Goal: Information Seeking & Learning: Learn about a topic

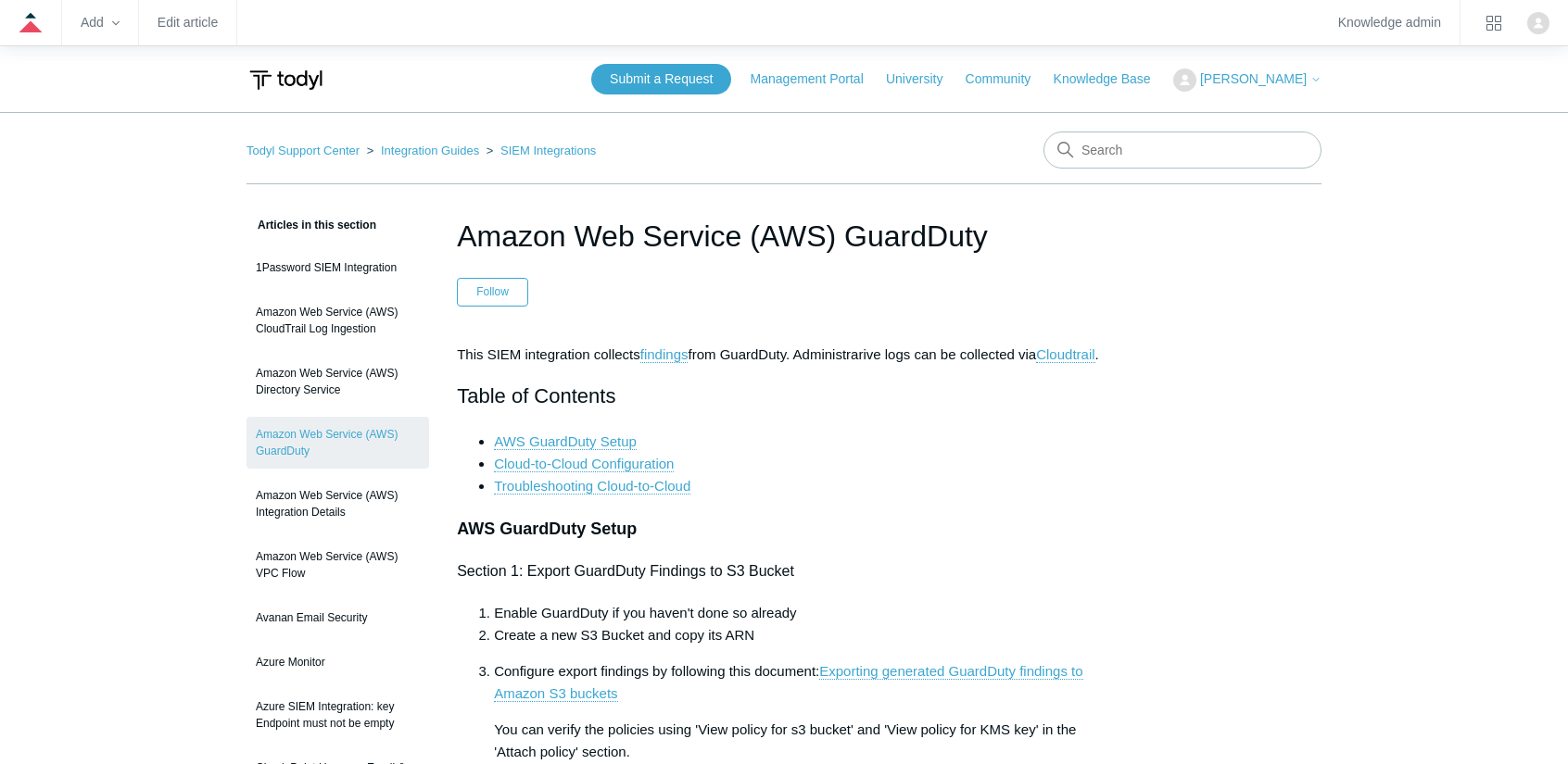
click at [315, 141] on ol "Todyl Support Center Integration Guides SIEM Integrations" at bounding box center [421, 150] width 349 height 21
click at [316, 157] on link "Todyl Support Center" at bounding box center [303, 150] width 113 height 14
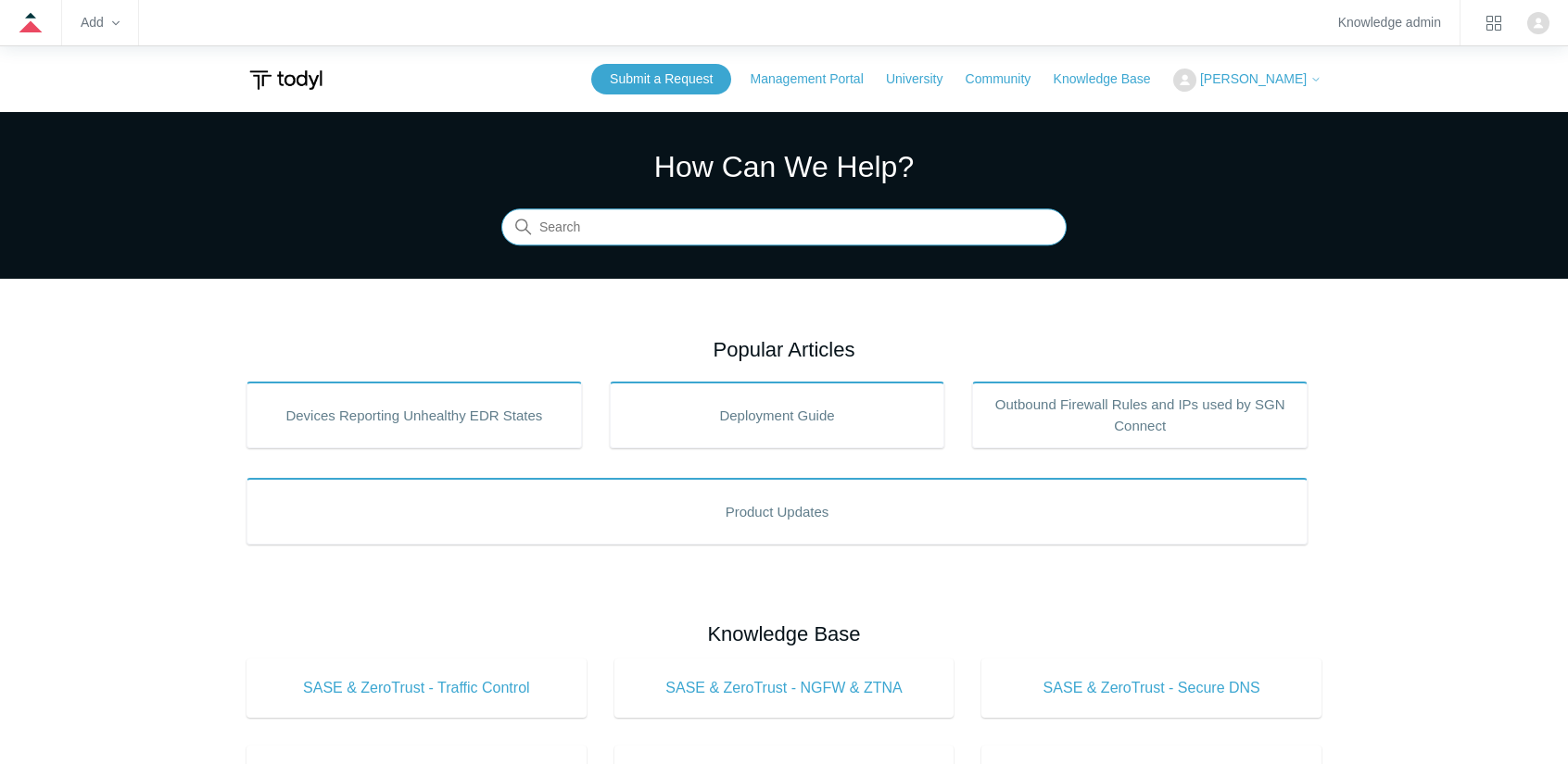
click at [692, 232] on input "Search" at bounding box center [784, 227] width 565 height 37
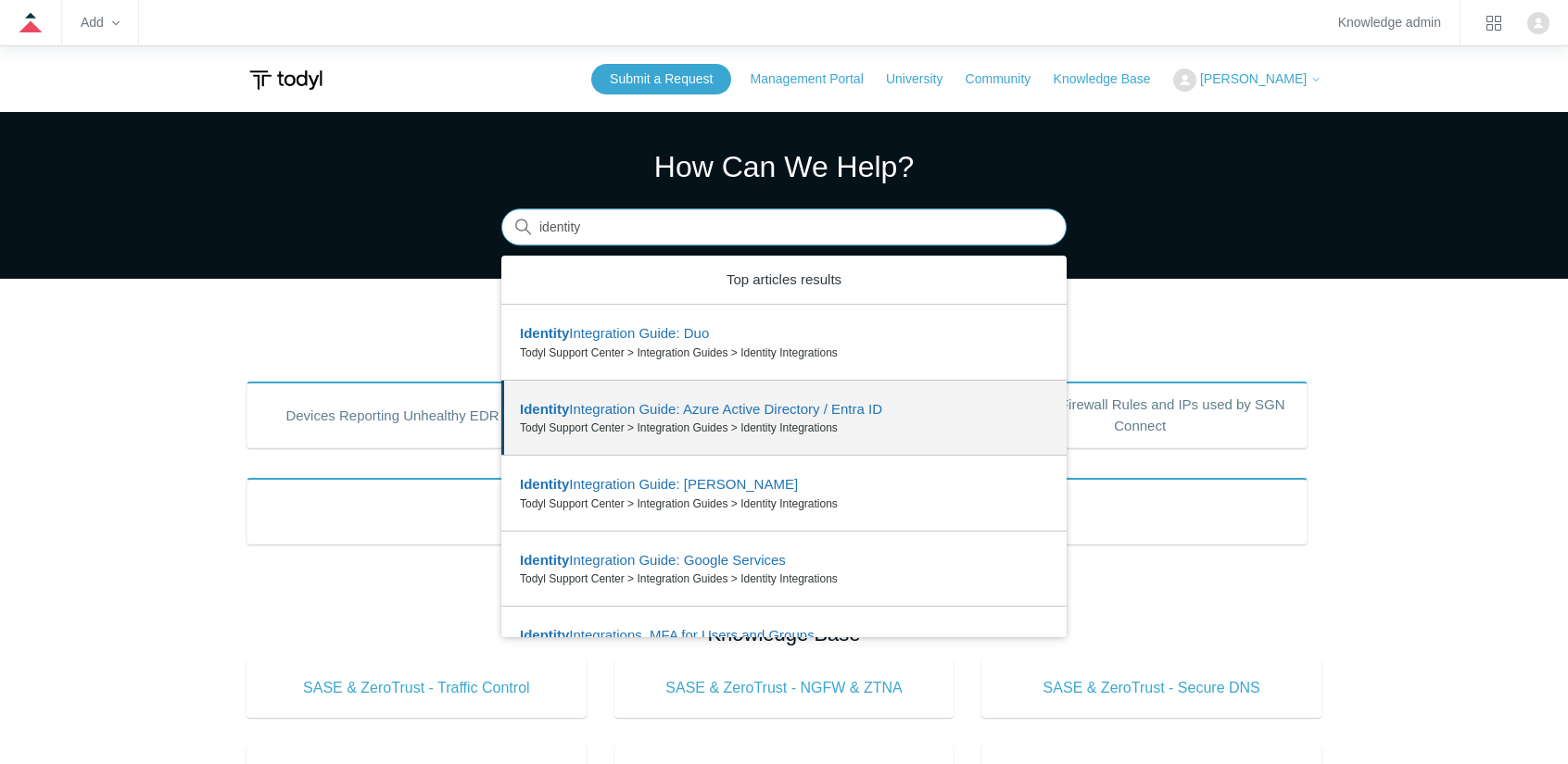
drag, startPoint x: 760, startPoint y: 457, endPoint x: 798, endPoint y: 406, distance: 63.6
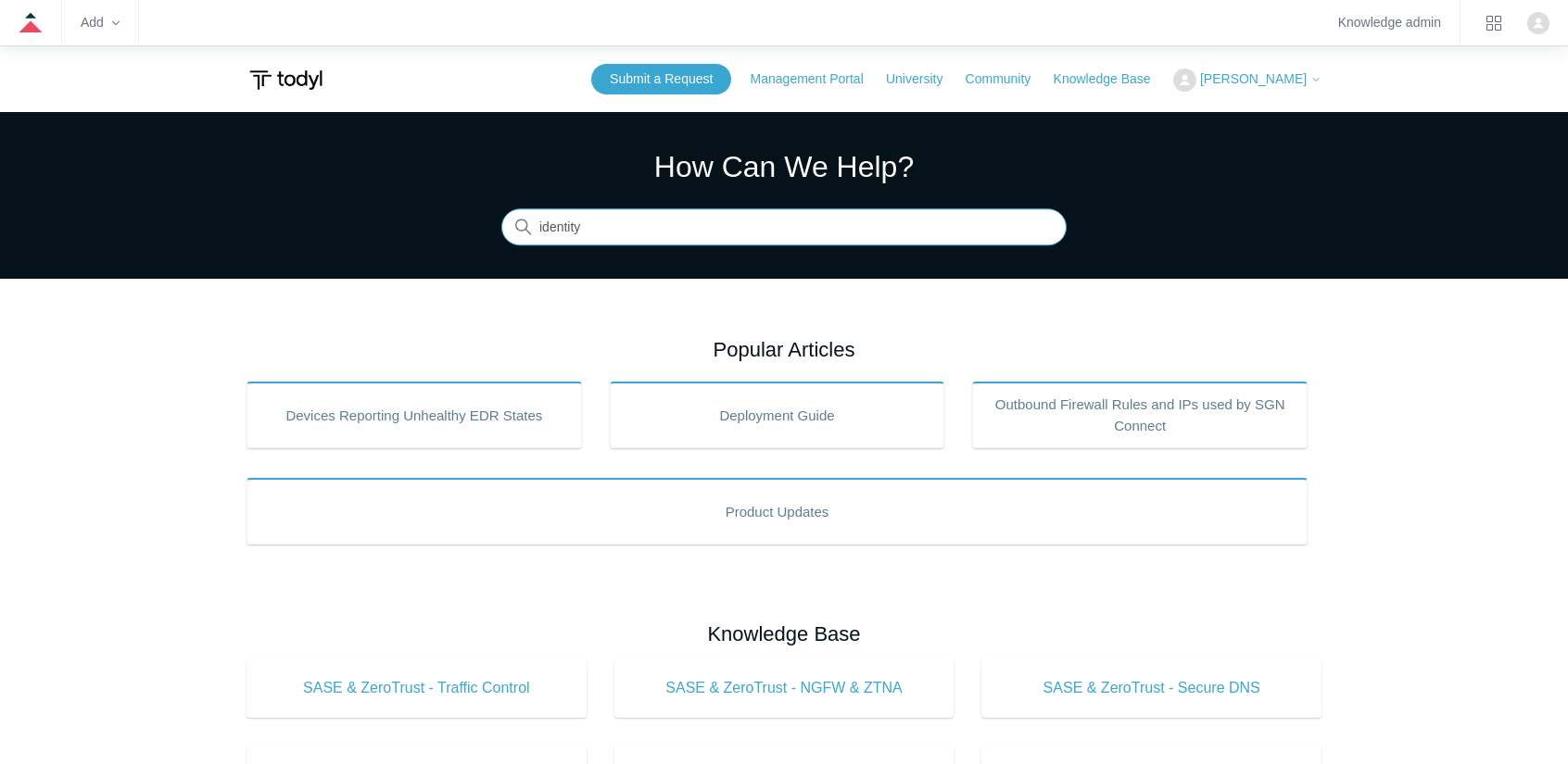
type input "identity"
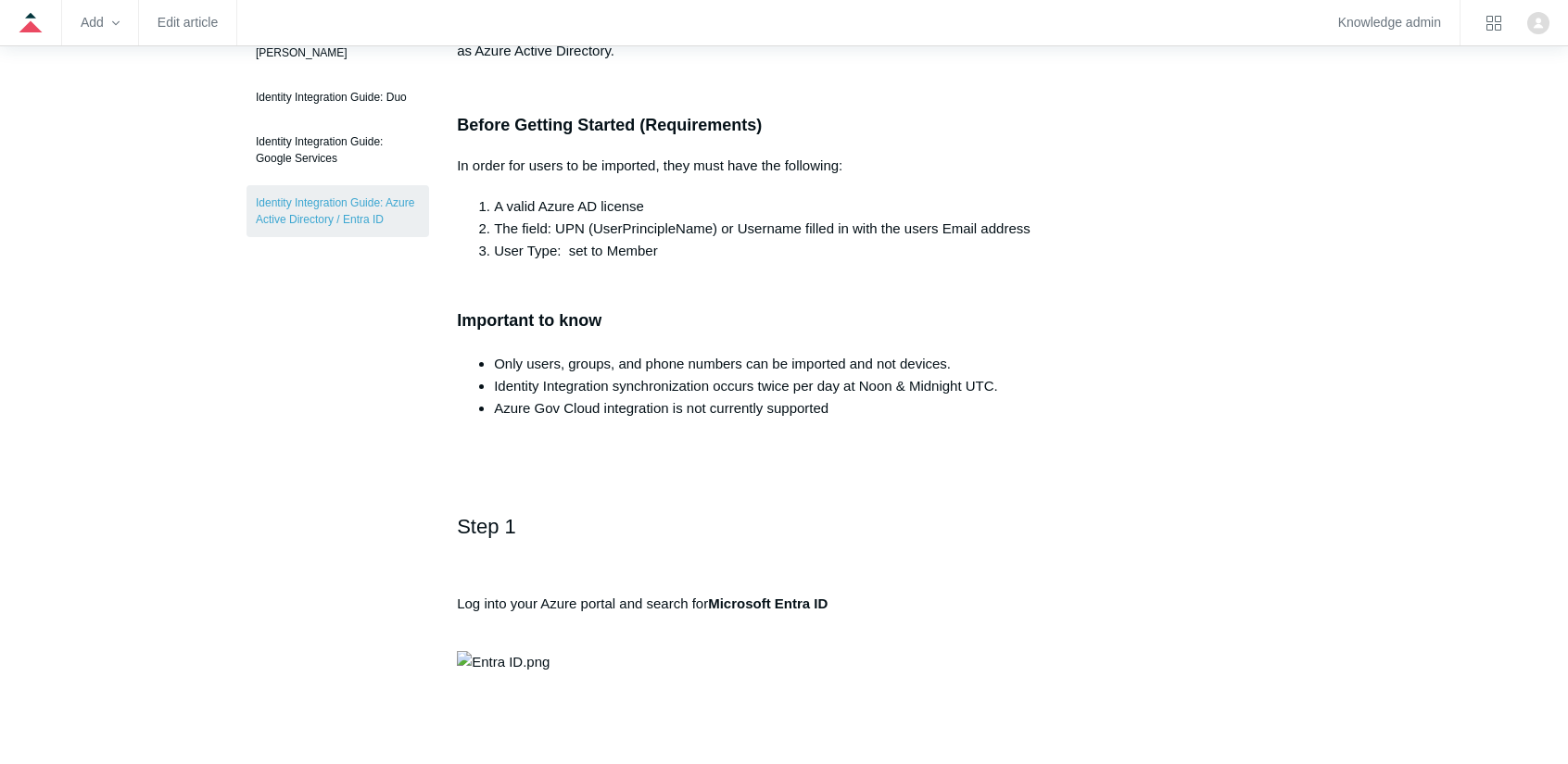
scroll to position [186, 0]
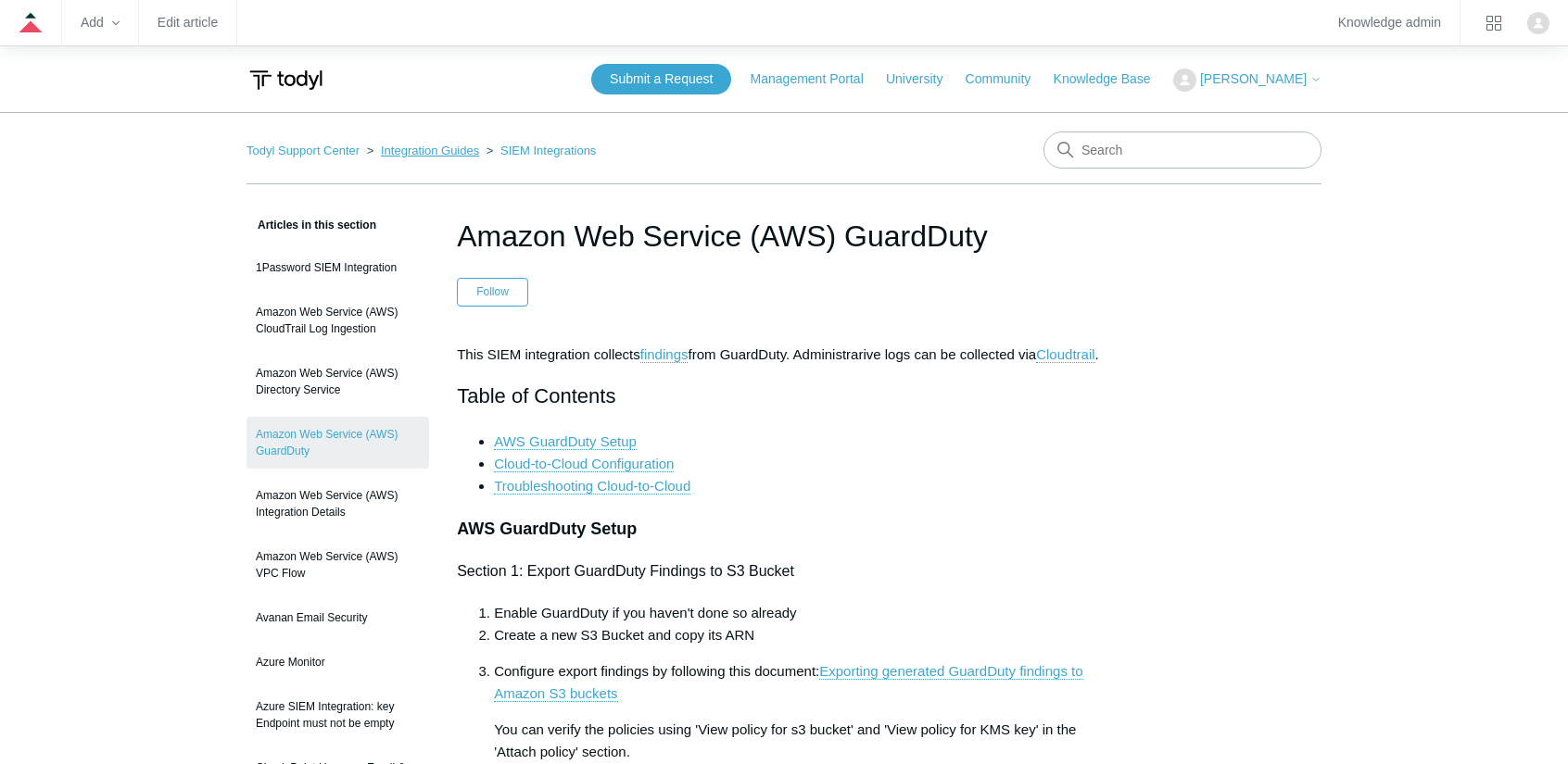
click at [441, 155] on link "Integration Guides" at bounding box center [429, 150] width 98 height 14
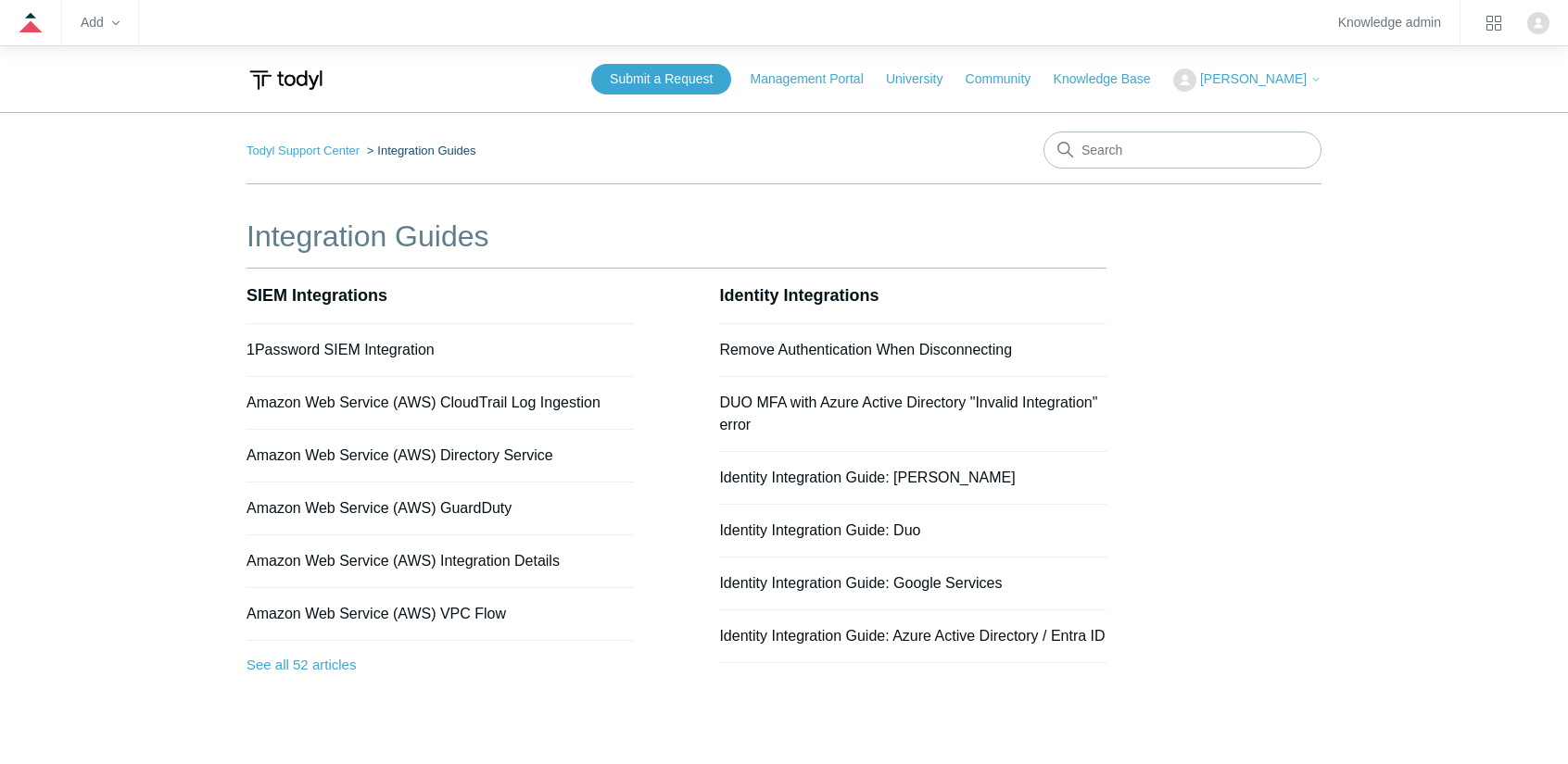
click at [321, 160] on ol "Todyl Support Center Integration Guides" at bounding box center [362, 150] width 230 height 21
click at [322, 155] on link "Todyl Support Center" at bounding box center [303, 150] width 113 height 14
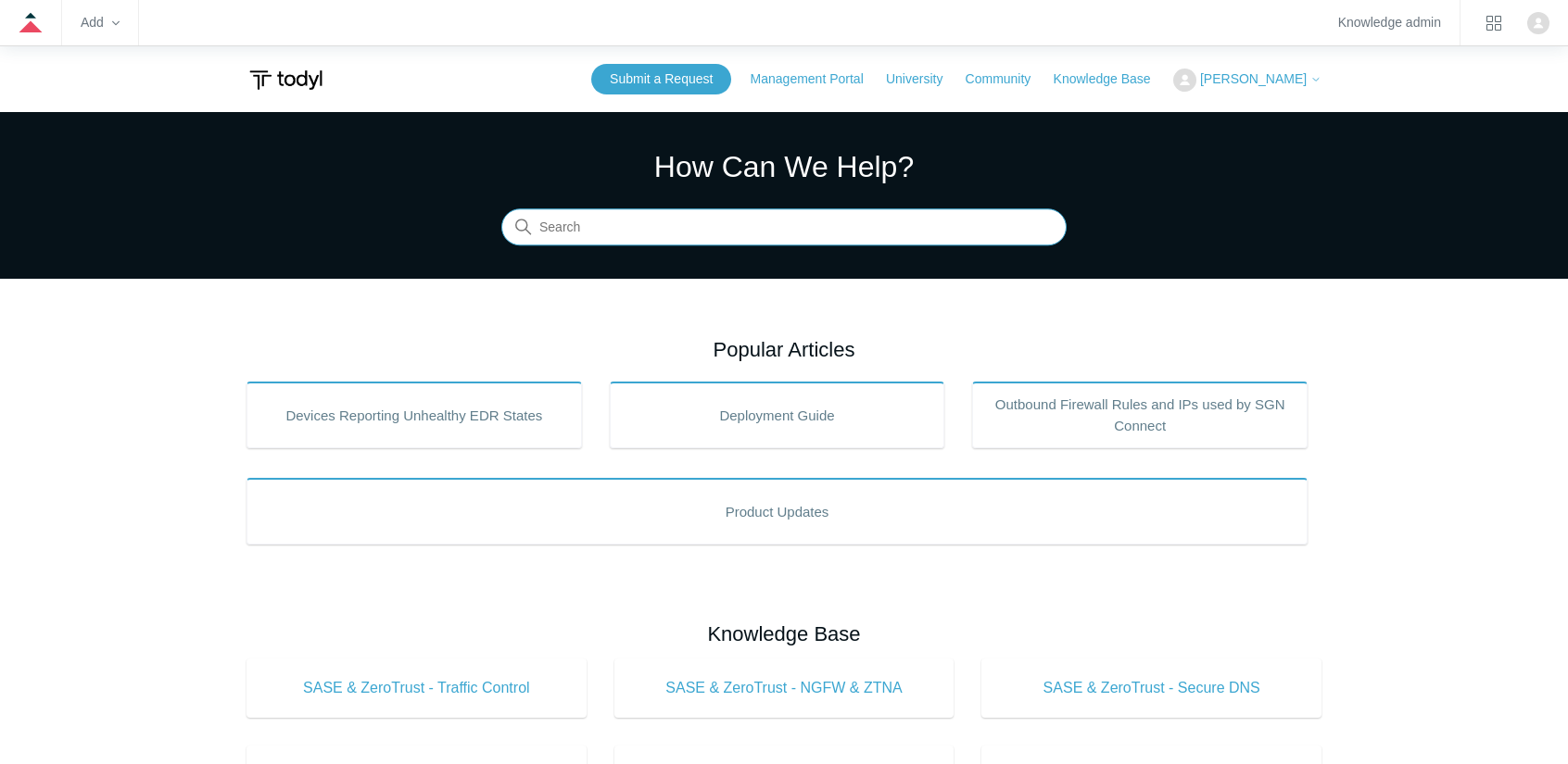
click at [708, 221] on input "Search" at bounding box center [784, 227] width 565 height 37
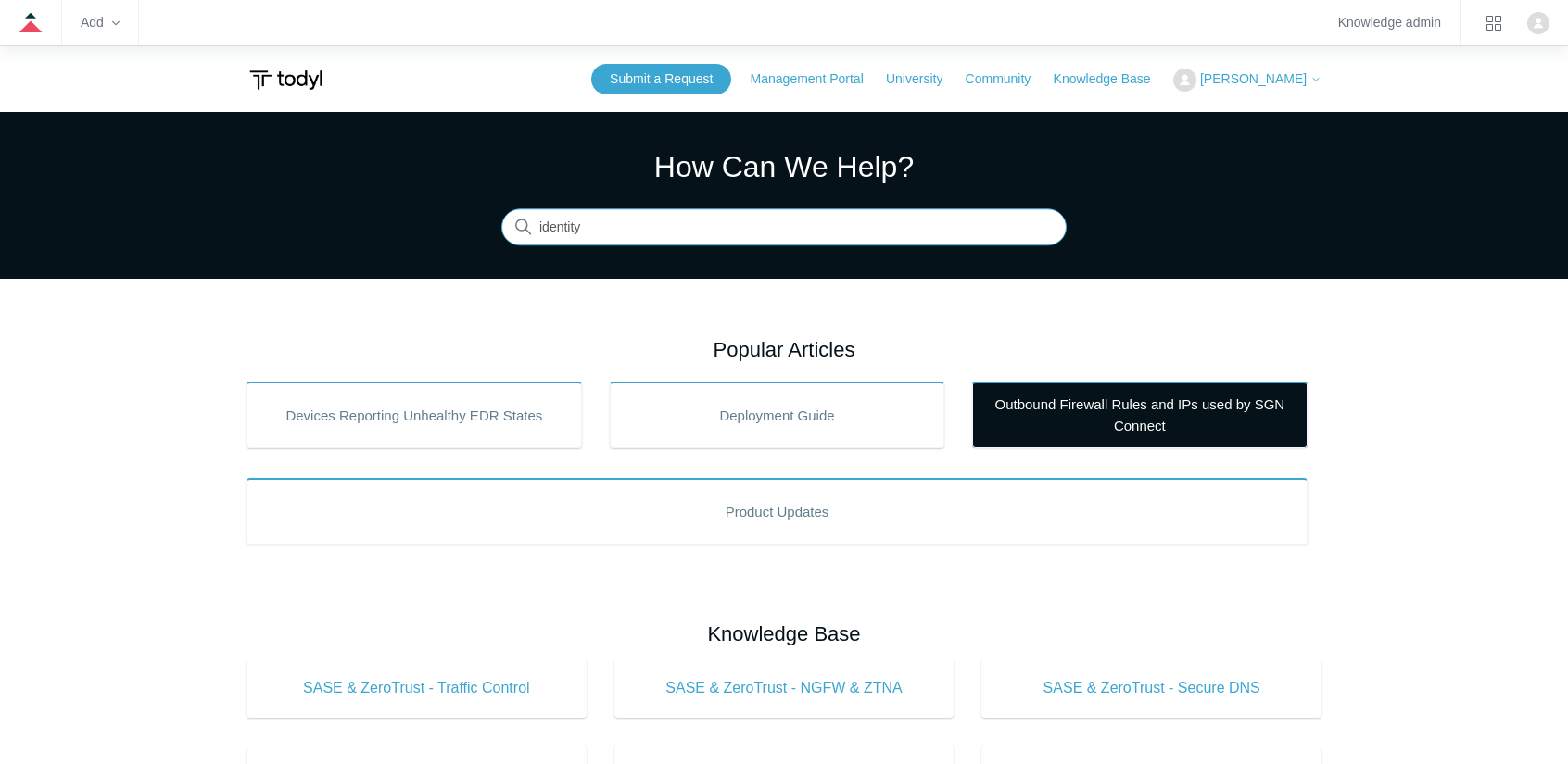
type input "identity"
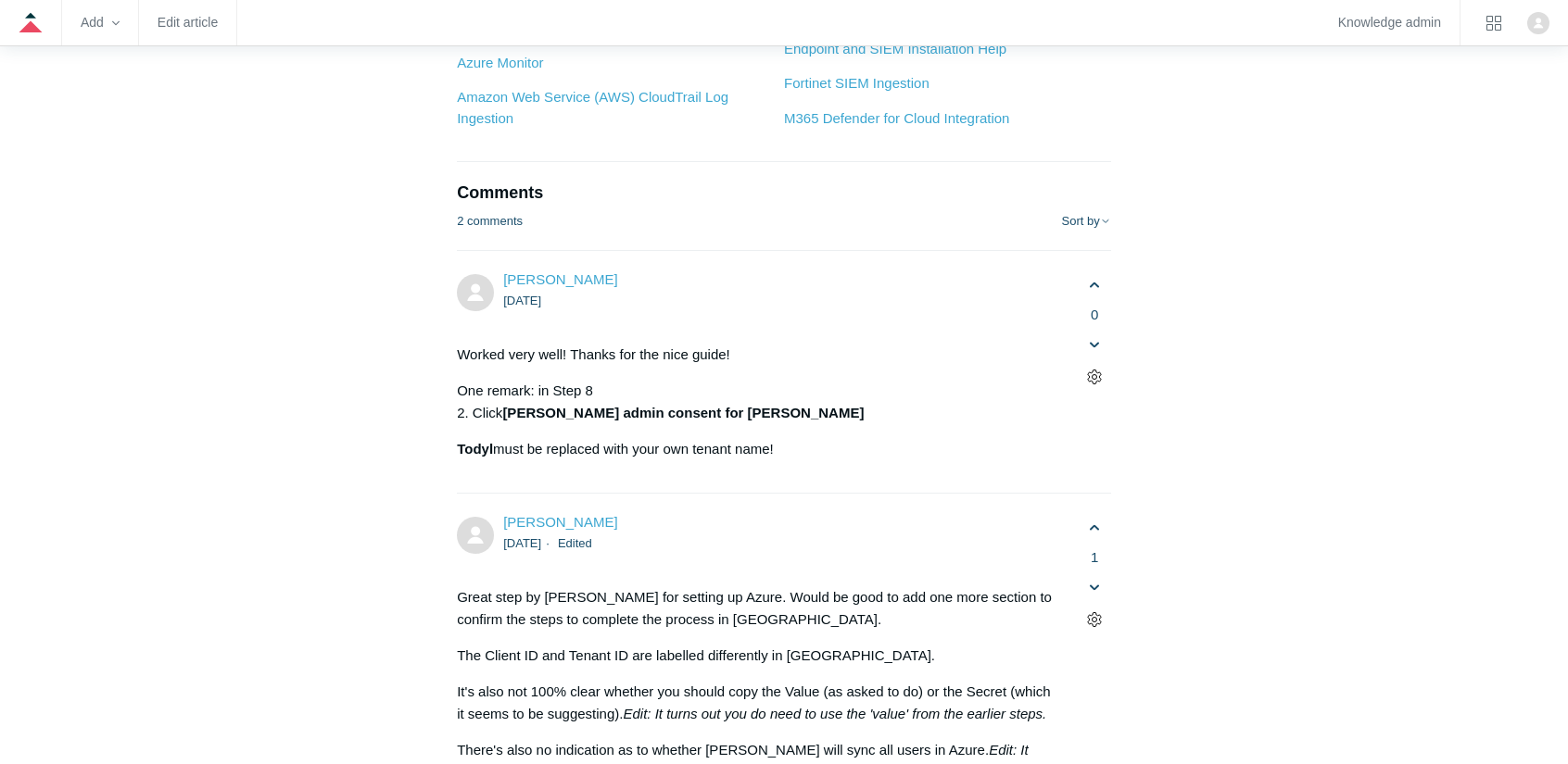
scroll to position [6301, 0]
